Goal: Information Seeking & Learning: Learn about a topic

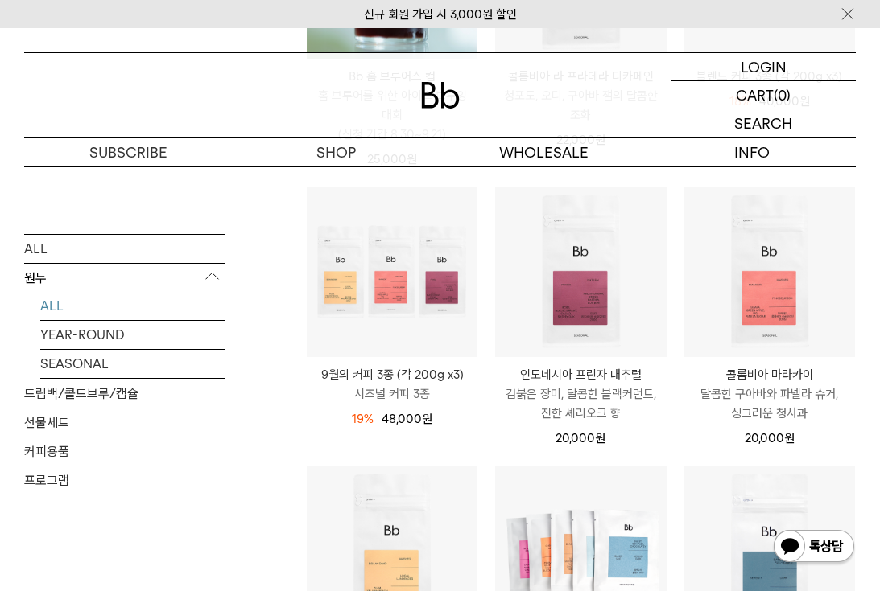
scroll to position [439, 0]
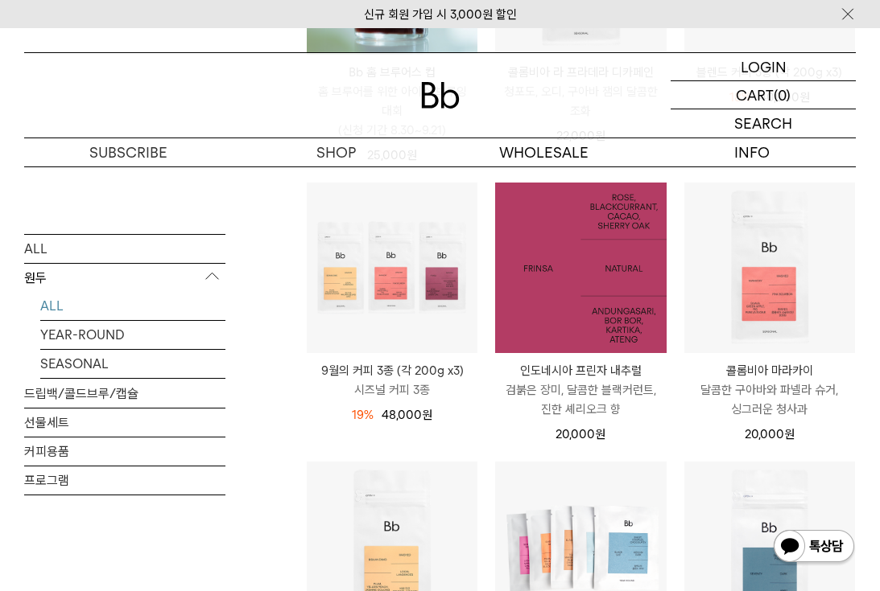
click at [595, 278] on img at bounding box center [580, 268] width 171 height 171
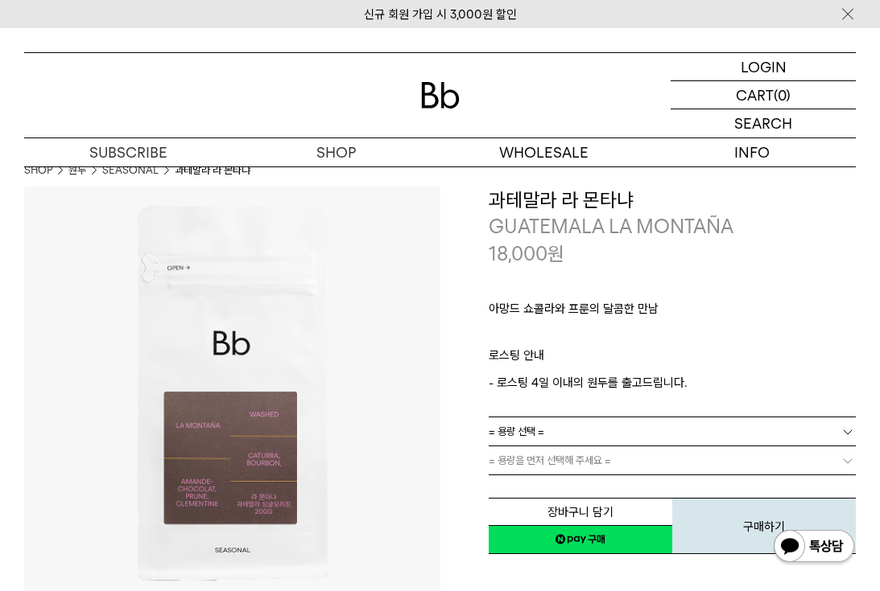
scroll to position [15, 0]
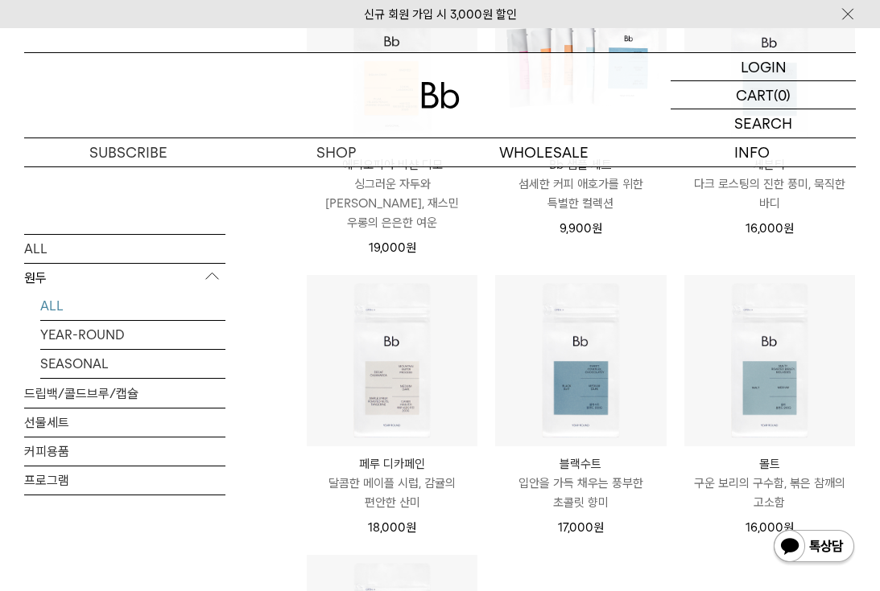
scroll to position [736, 0]
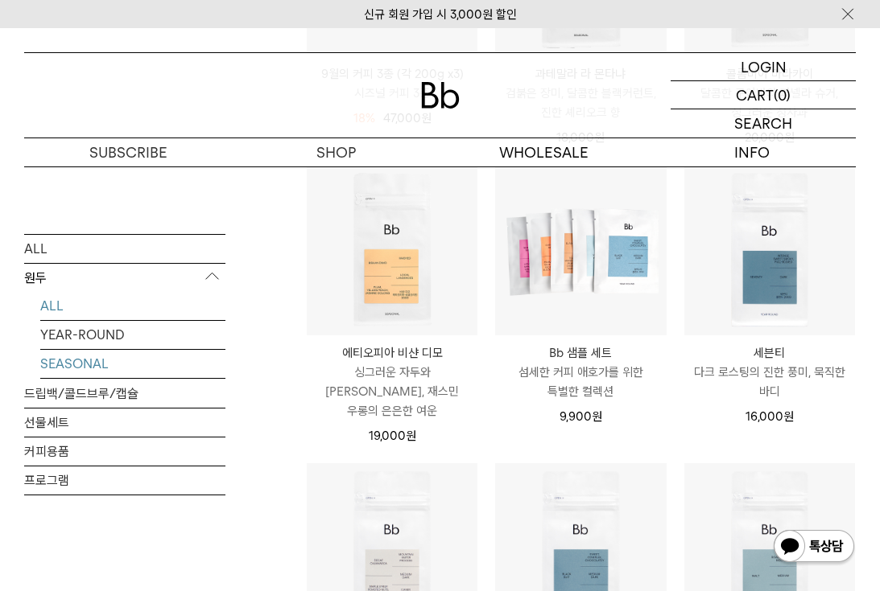
click at [90, 361] on link "SEASONAL" at bounding box center [132, 363] width 185 height 28
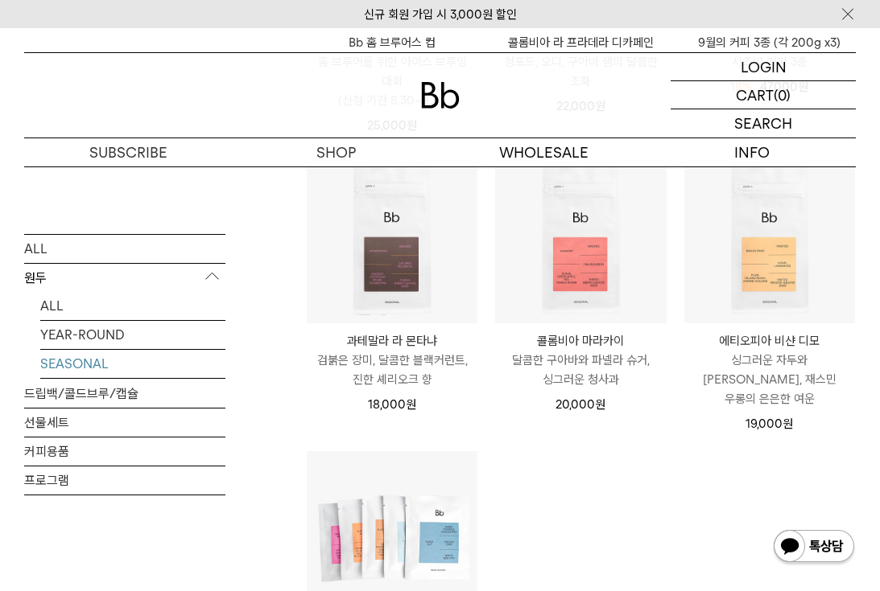
scroll to position [468, 0]
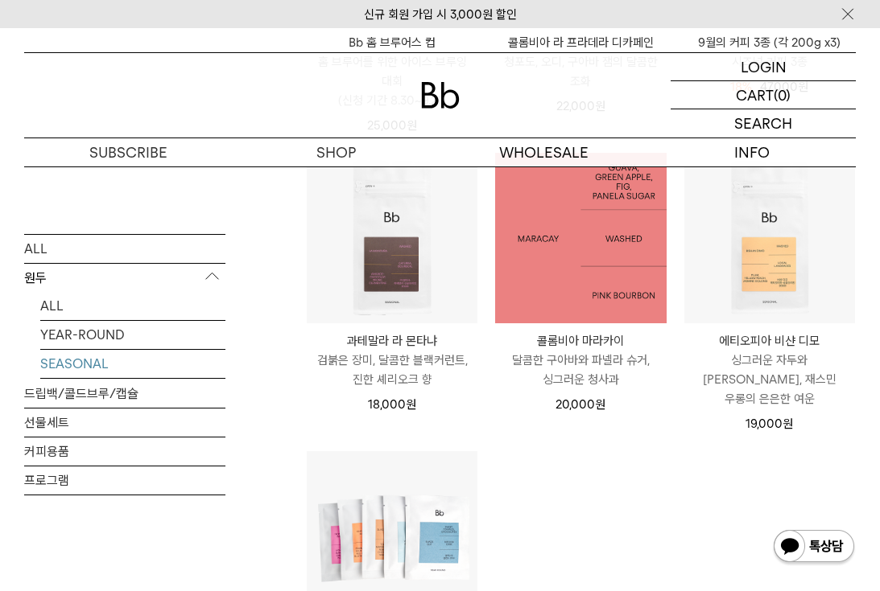
click at [563, 273] on img at bounding box center [580, 238] width 171 height 171
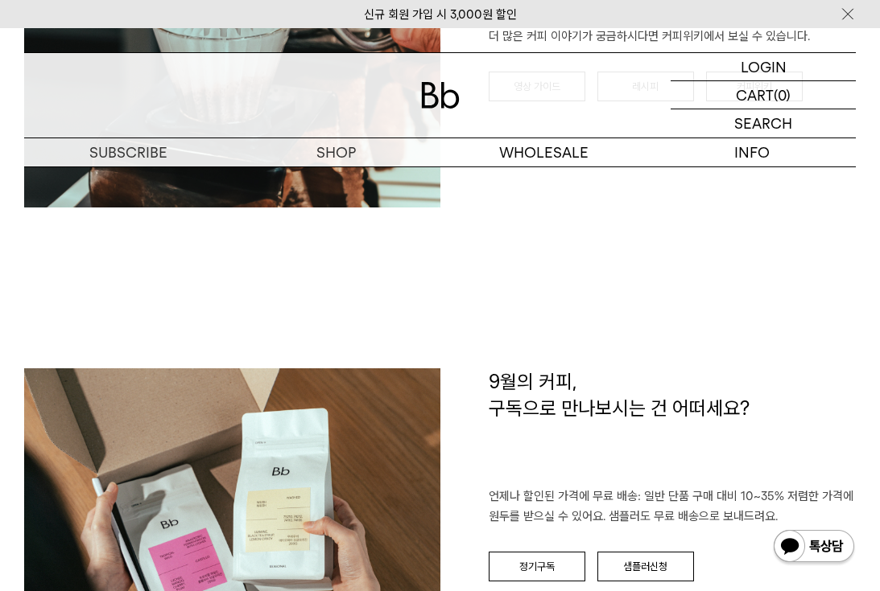
scroll to position [1791, 0]
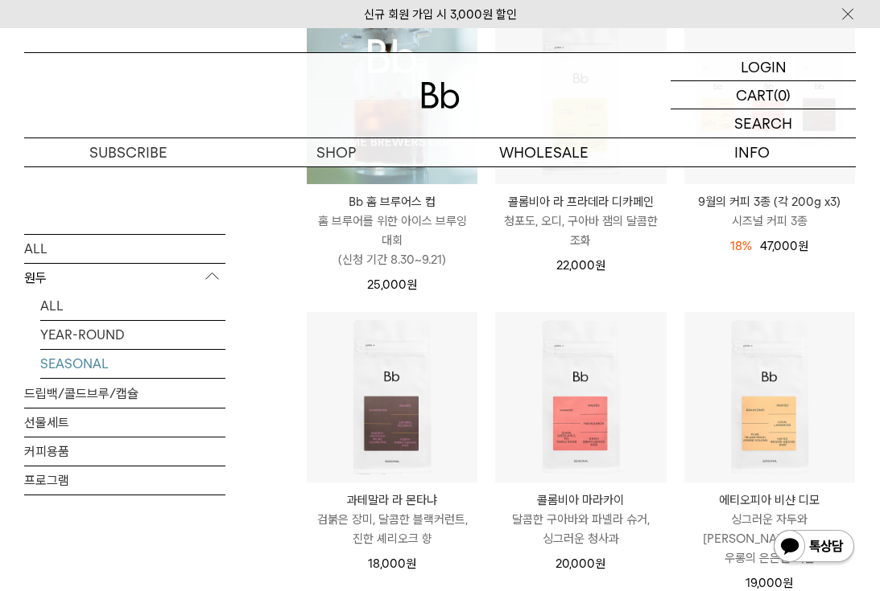
scroll to position [311, 0]
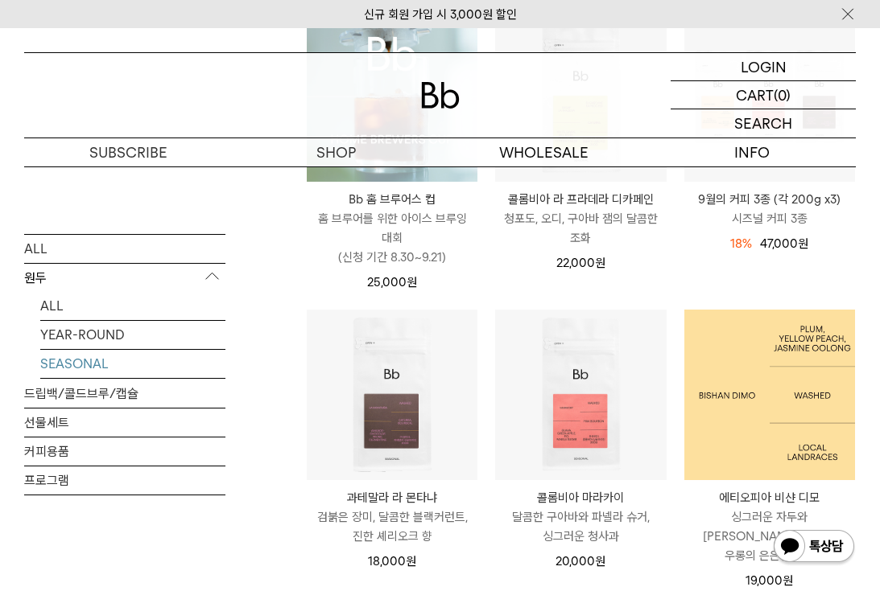
click at [785, 415] on img at bounding box center [769, 395] width 171 height 171
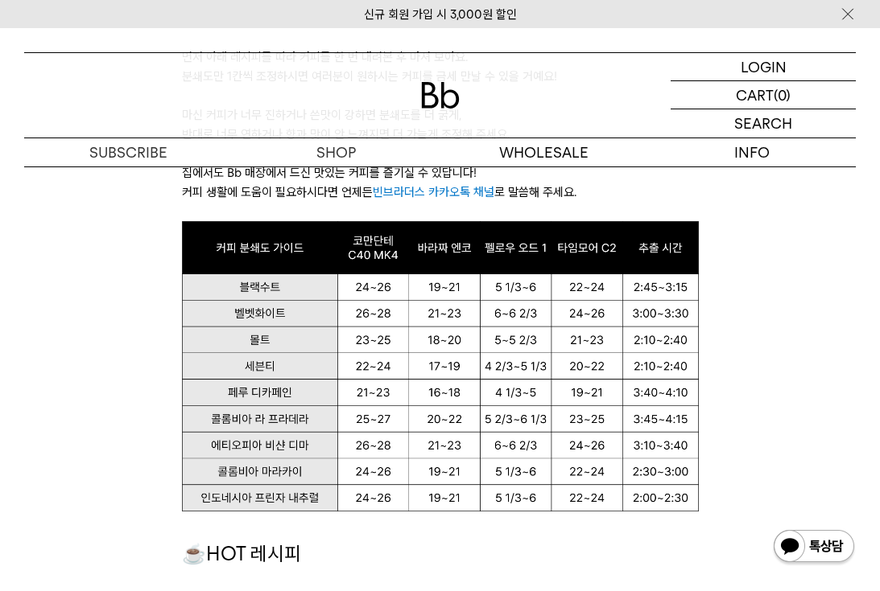
scroll to position [916, 0]
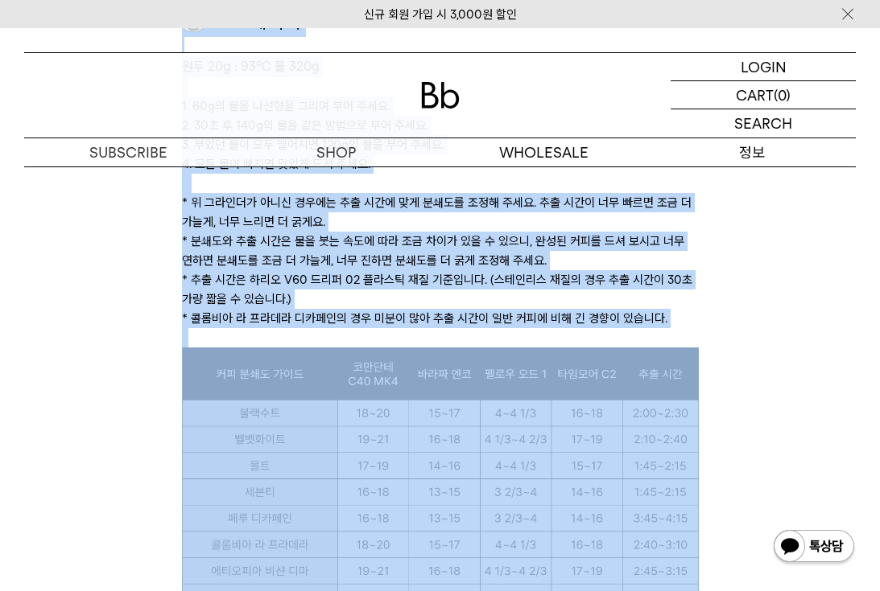
scroll to position [1446, 0]
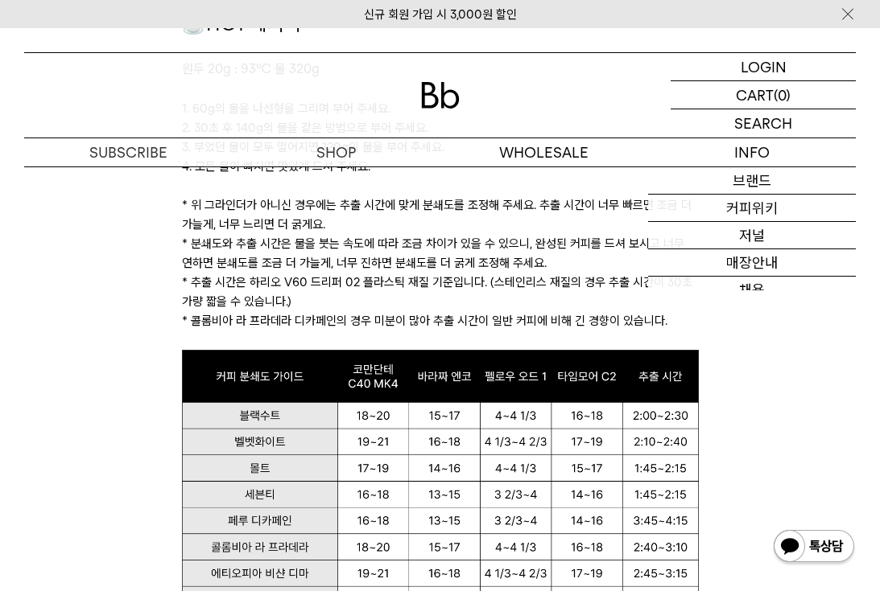
drag, startPoint x: 791, startPoint y: 422, endPoint x: 760, endPoint y: 476, distance: 62.0
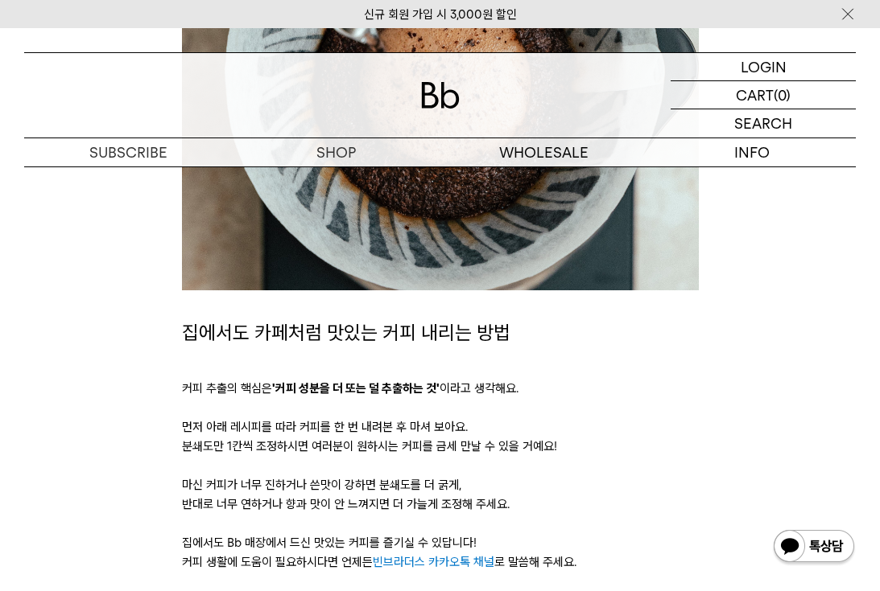
scroll to position [540, 0]
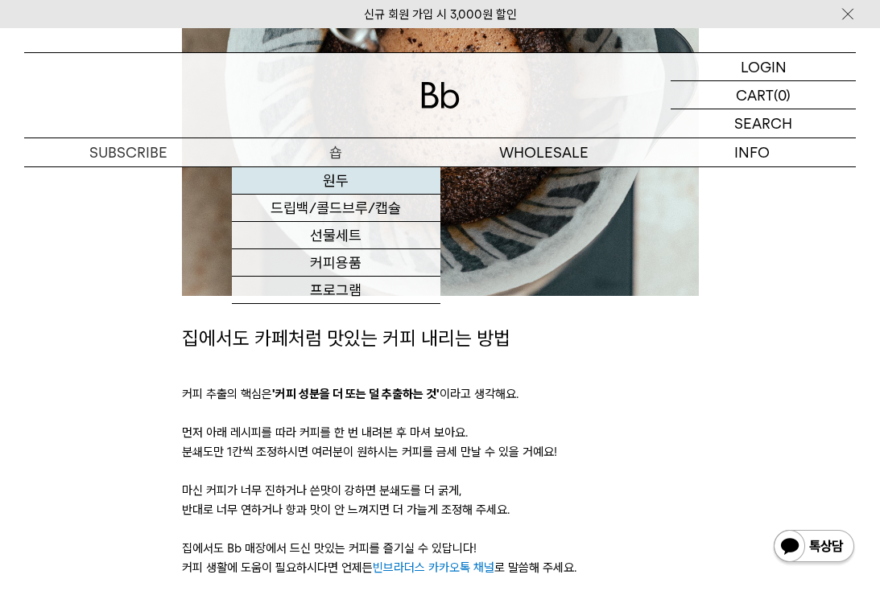
click at [344, 174] on link "원두" at bounding box center [336, 180] width 208 height 27
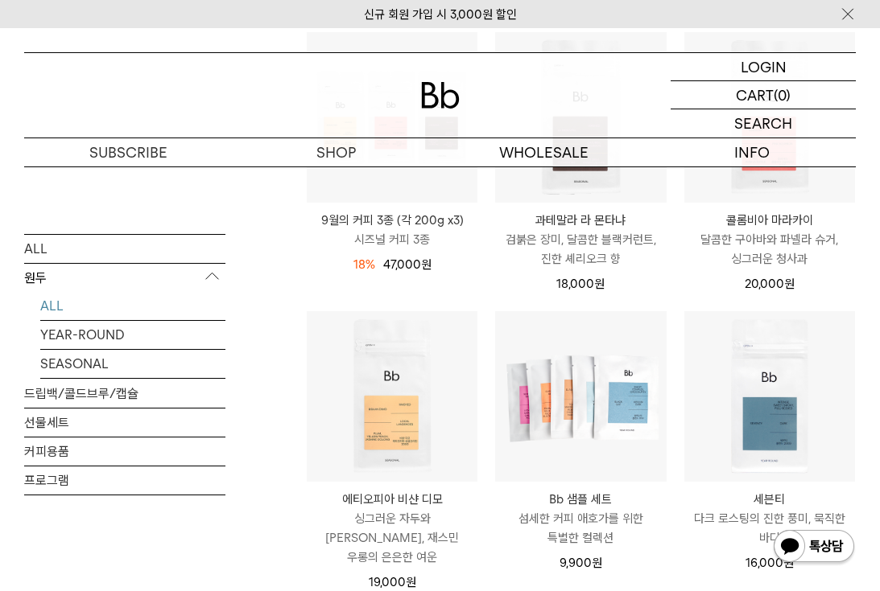
scroll to position [591, 0]
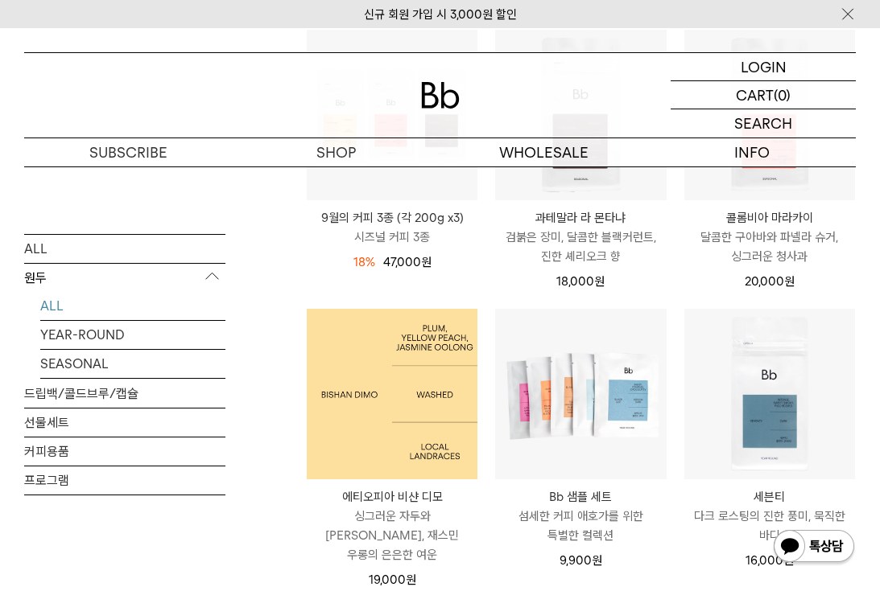
click at [464, 352] on img at bounding box center [392, 394] width 171 height 171
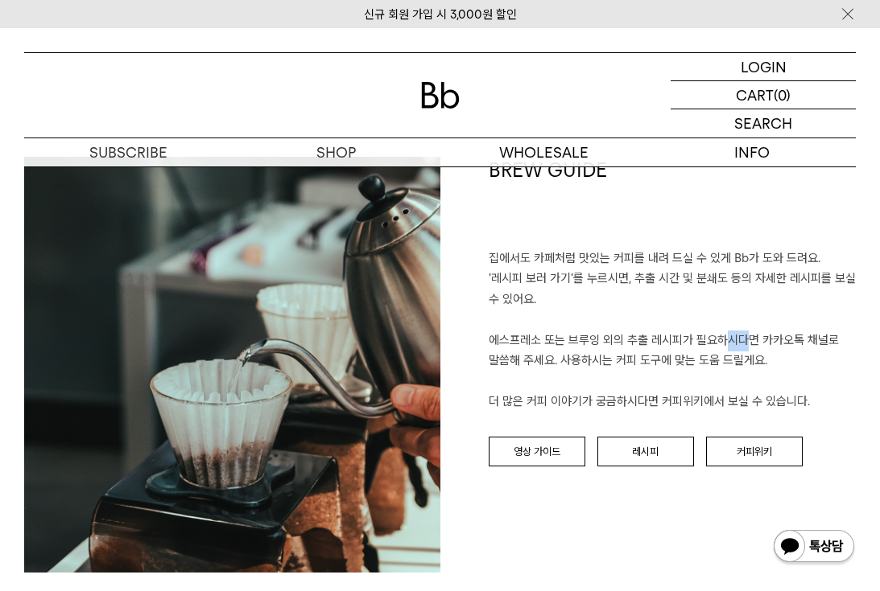
scroll to position [1534, 0]
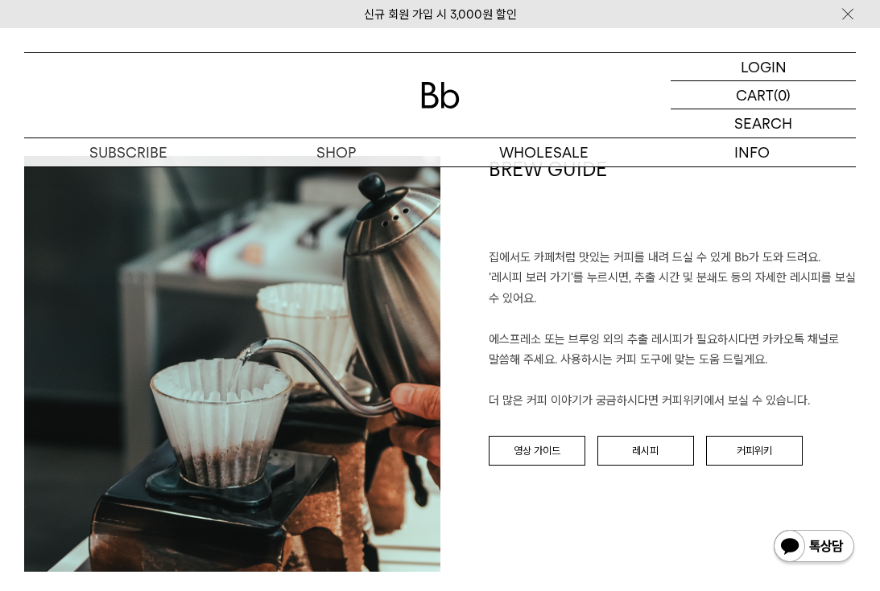
click at [581, 335] on p "집에서도 카페처럼 맛있는 커피를 내려 드실 ﻿수 있게 Bb가 도와 드려요. '레시피 보러 가기'를 누르시면, 추출 시간 및 분쇄도 등의 자세한…" at bounding box center [672, 330] width 368 height 164
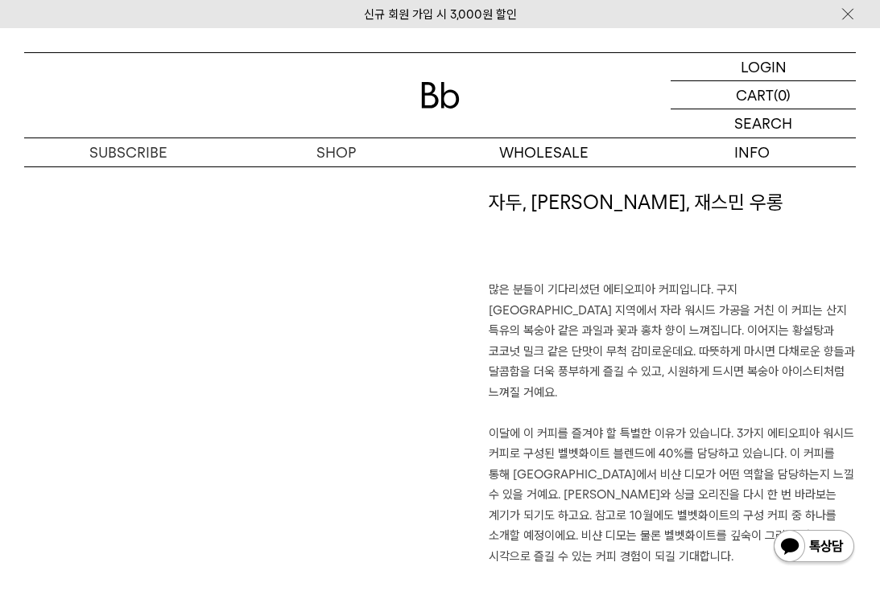
scroll to position [961, 0]
click at [205, 171] on div "FACT SHEET 지역 : 구지 가공소 : 비샨 디모 재배고도 : 1,850 ~ 2,050 MASL 품종 : 에어룸 가공 : 워시드 로스팅 …" at bounding box center [439, 2] width 831 height 376
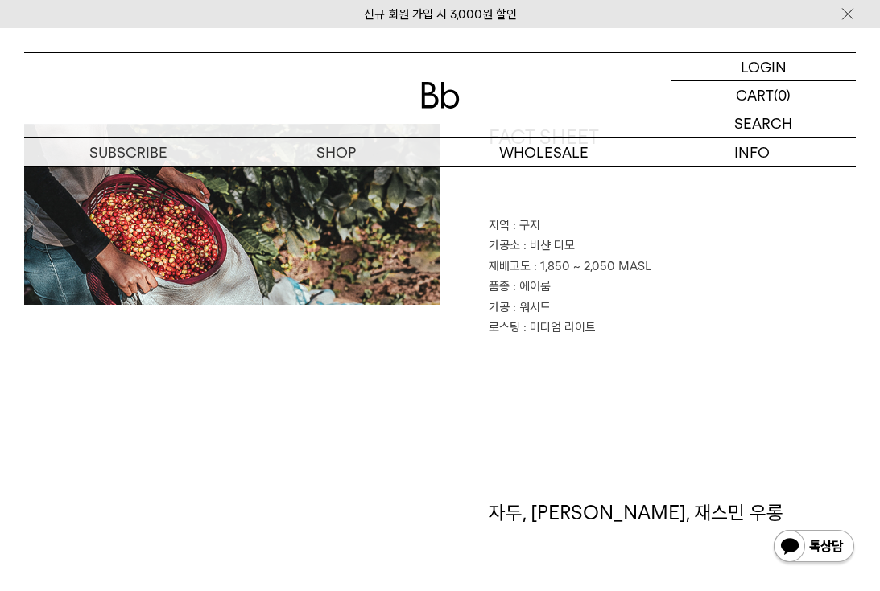
scroll to position [568, 0]
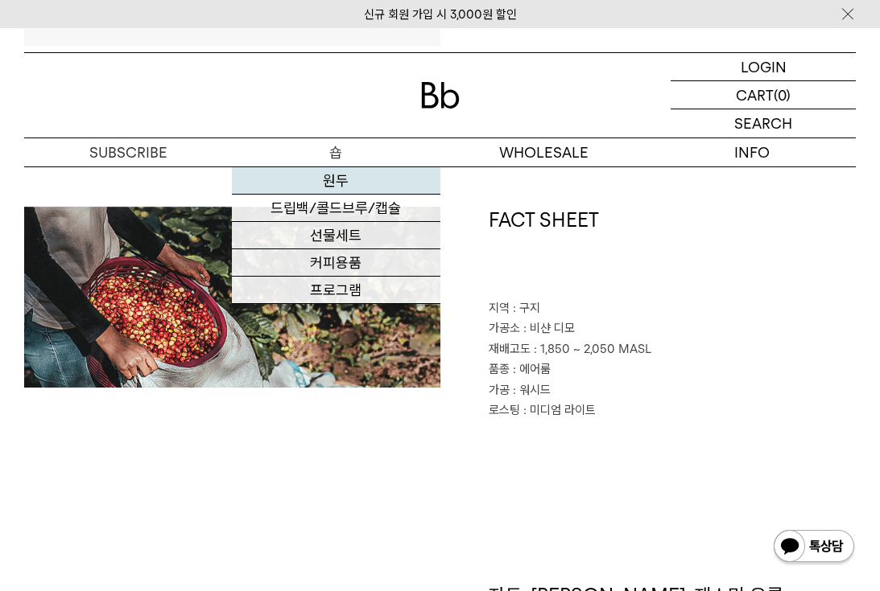
click at [328, 179] on link "원두" at bounding box center [336, 180] width 208 height 27
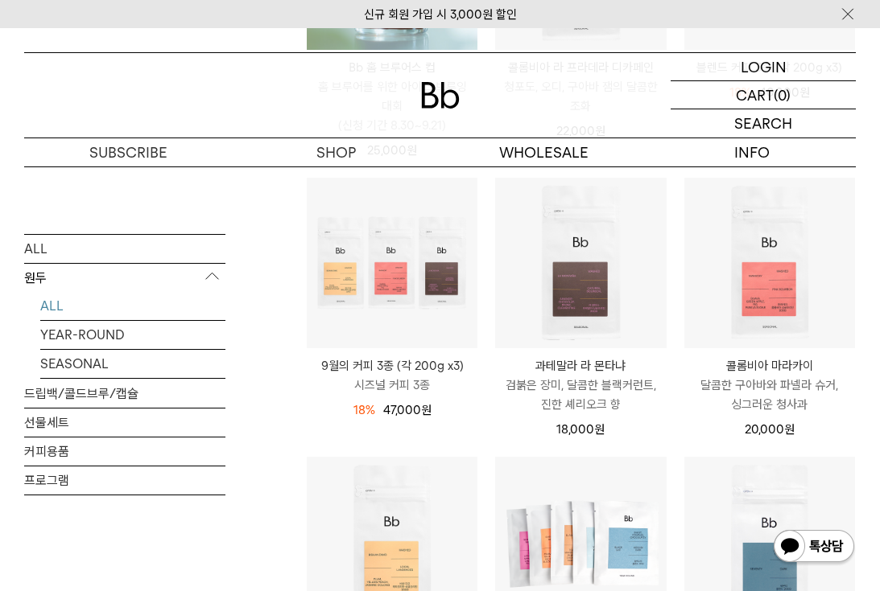
scroll to position [445, 0]
